Goal: Task Accomplishment & Management: Manage account settings

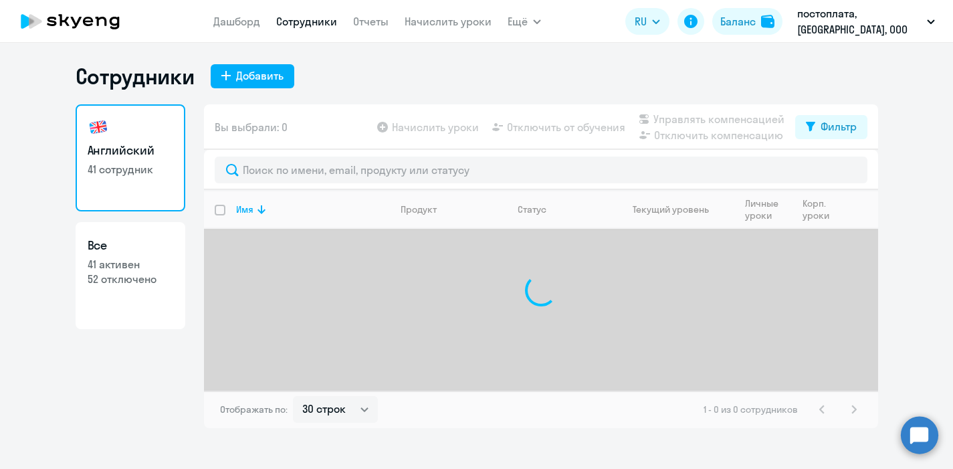
select select "30"
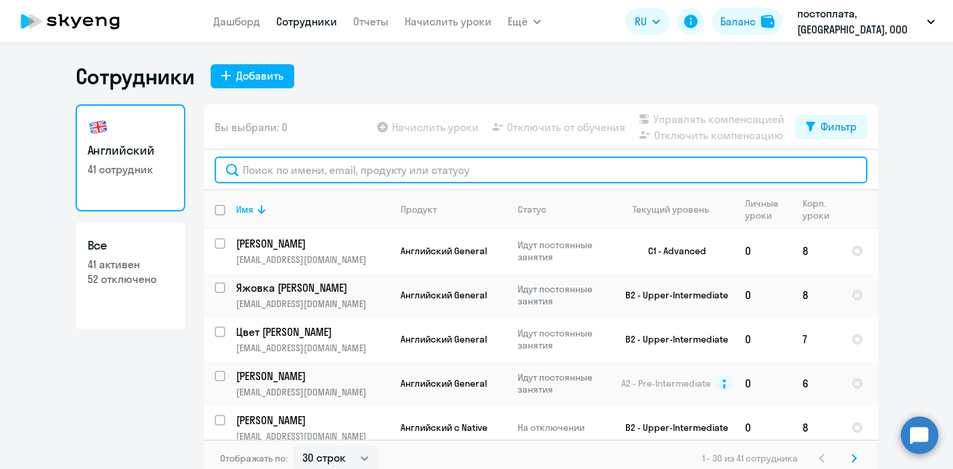
click at [270, 168] on input "text" at bounding box center [541, 169] width 652 height 27
paste input "[PERSON_NAME]"
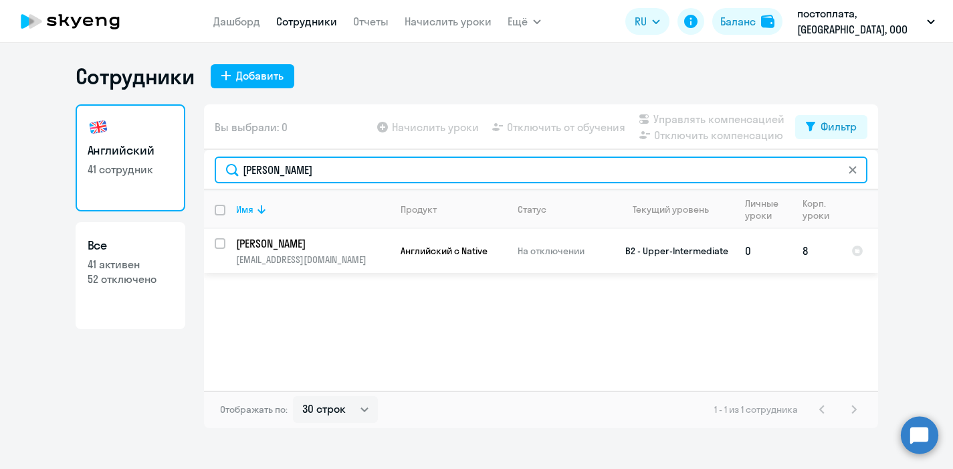
type input "[PERSON_NAME]"
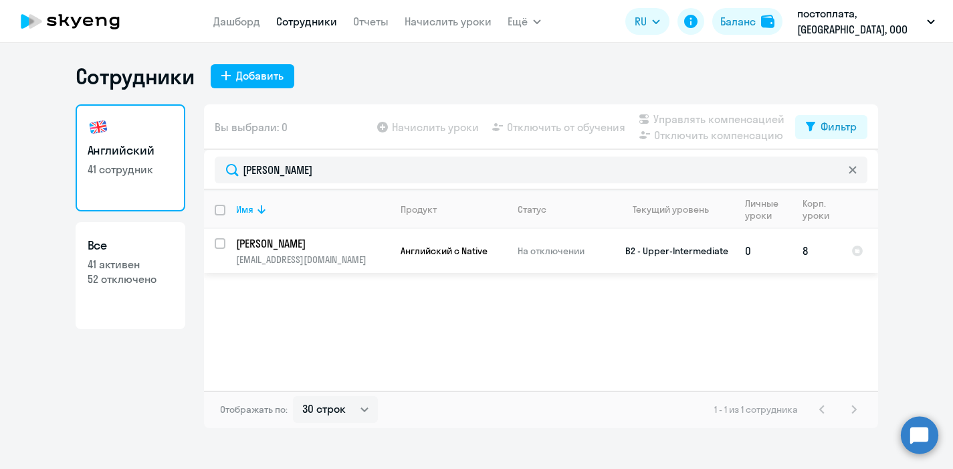
click at [220, 245] on input "select row 39034988" at bounding box center [228, 251] width 27 height 27
checkbox input "true"
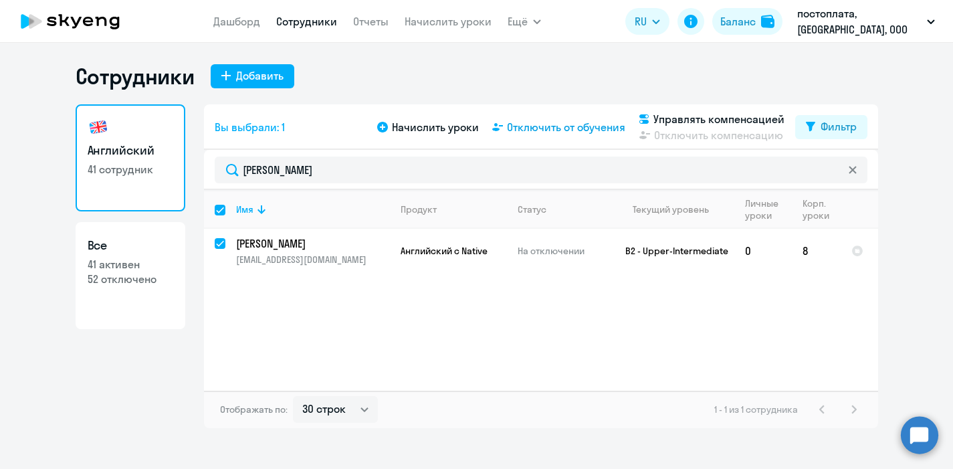
click at [578, 133] on span "Отключить от обучения" at bounding box center [566, 127] width 118 height 16
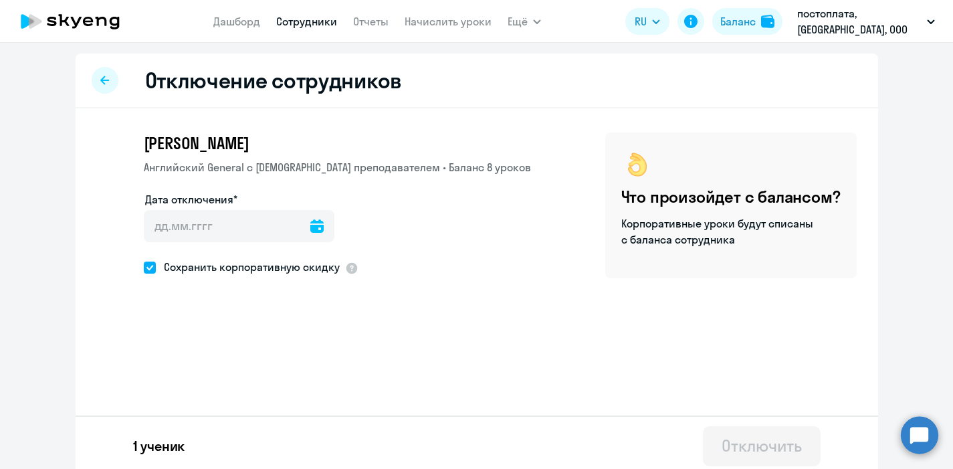
select select "30"
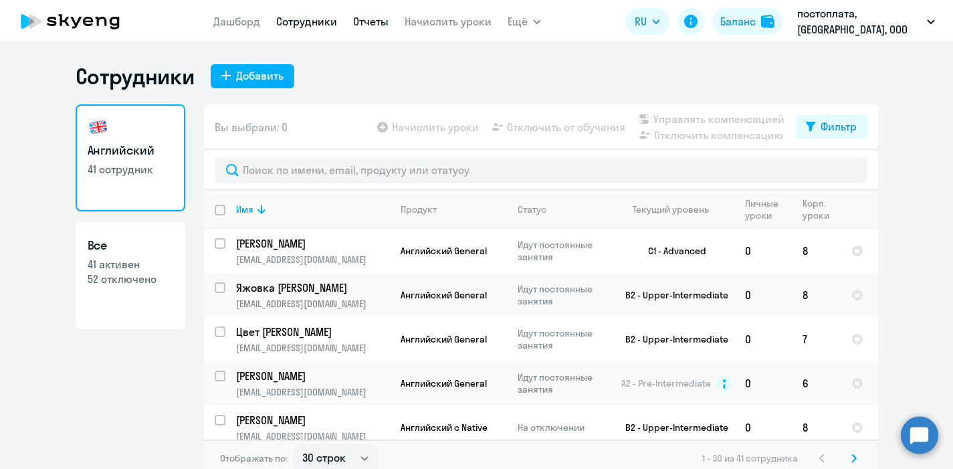
click at [370, 23] on link "Отчеты" at bounding box center [370, 21] width 35 height 13
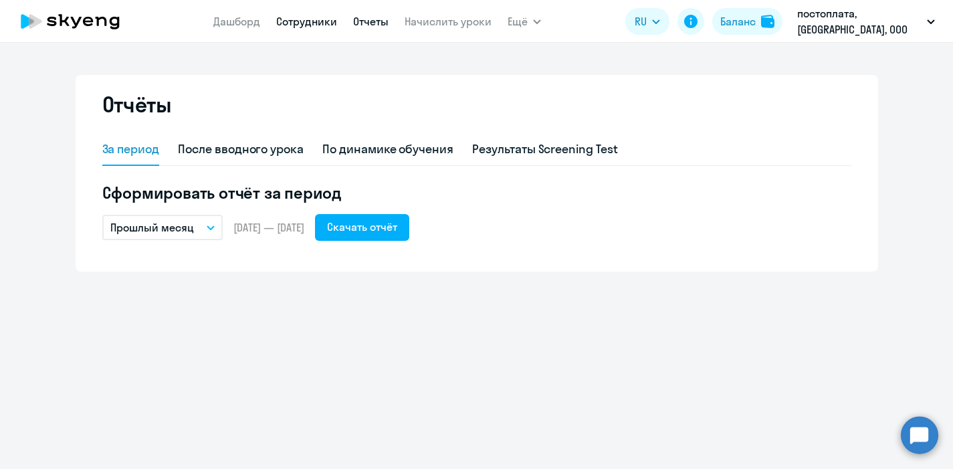
click at [301, 24] on link "Сотрудники" at bounding box center [306, 21] width 61 height 13
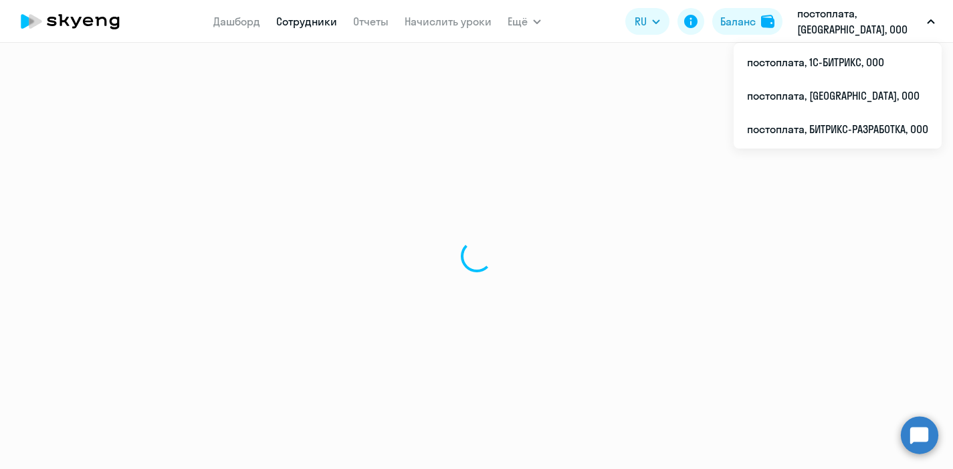
select select "30"
